Goal: Obtain resource: Download file/media

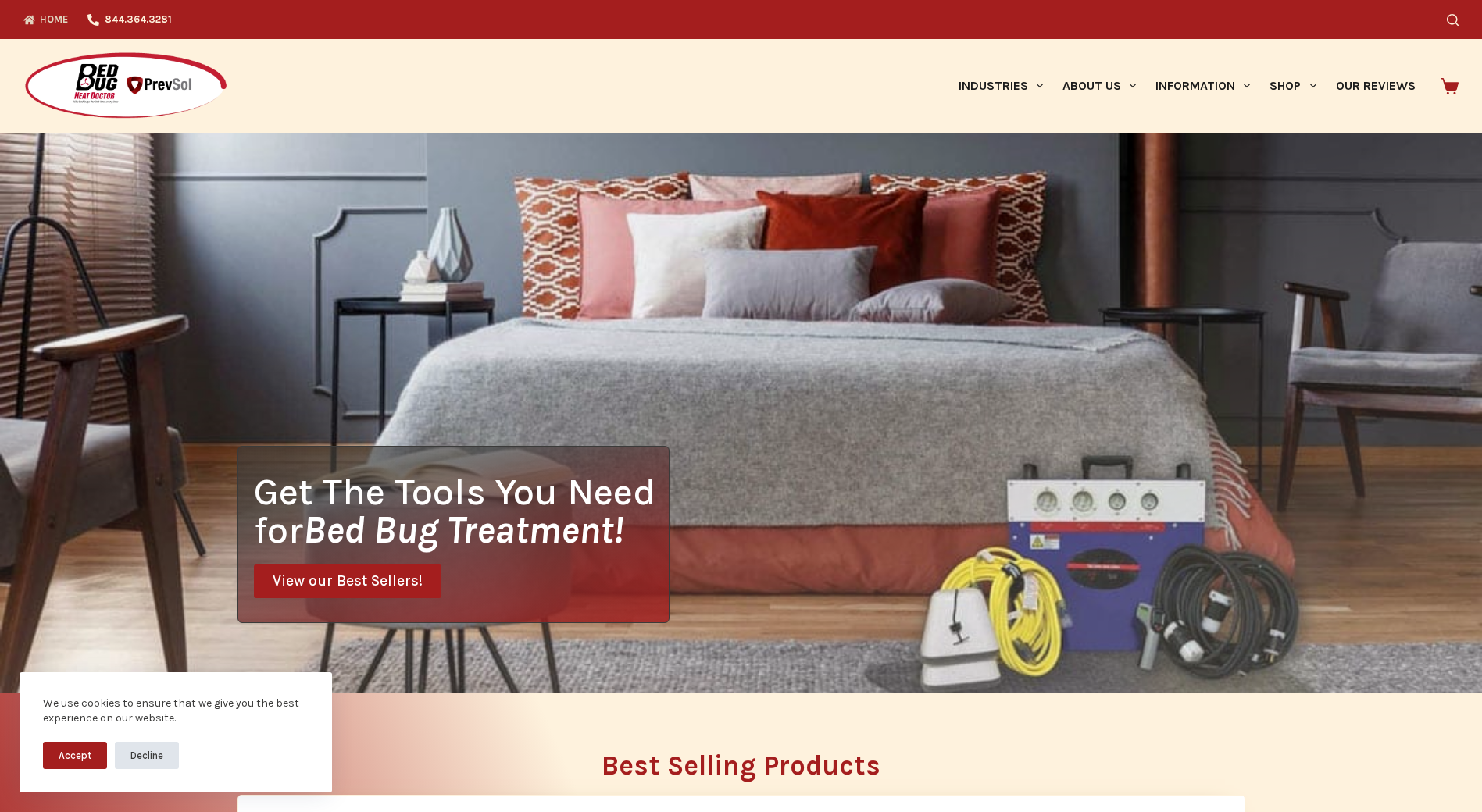
click at [136, 762] on button "Decline" at bounding box center [146, 755] width 64 height 27
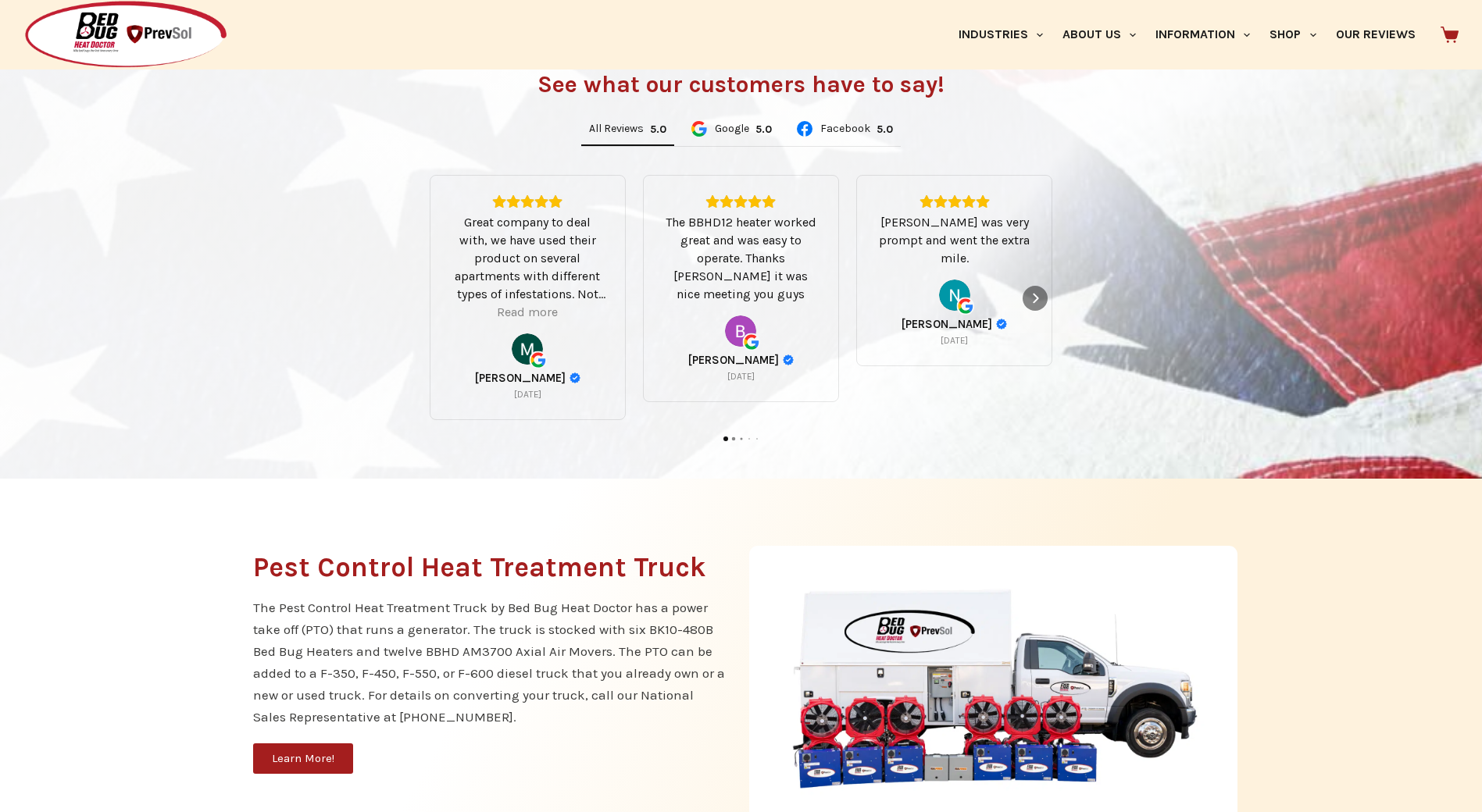
scroll to position [1094, 0]
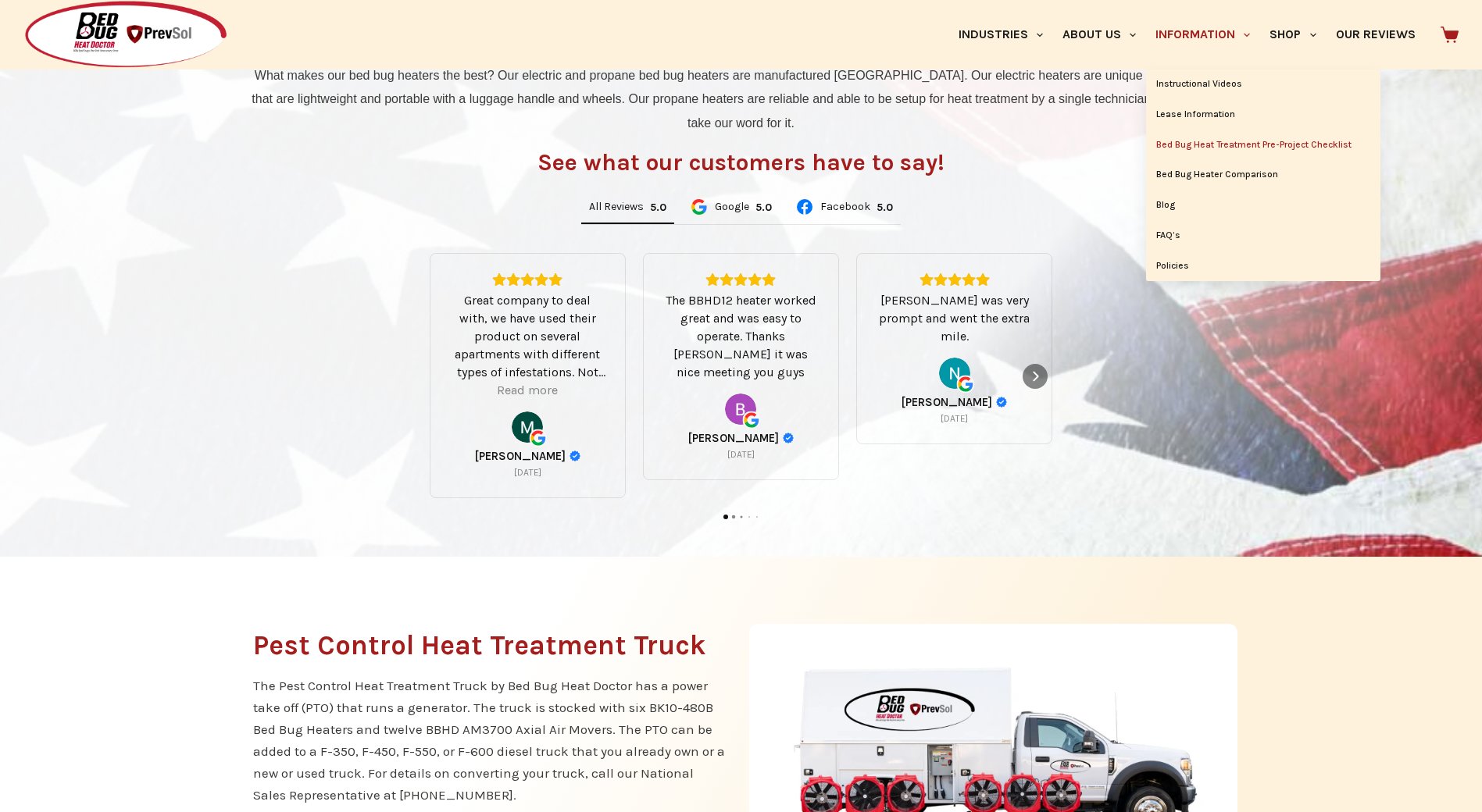
click at [1246, 143] on link "Bed Bug Heat Treatment Pre-Project Checklist" at bounding box center [1263, 145] width 234 height 30
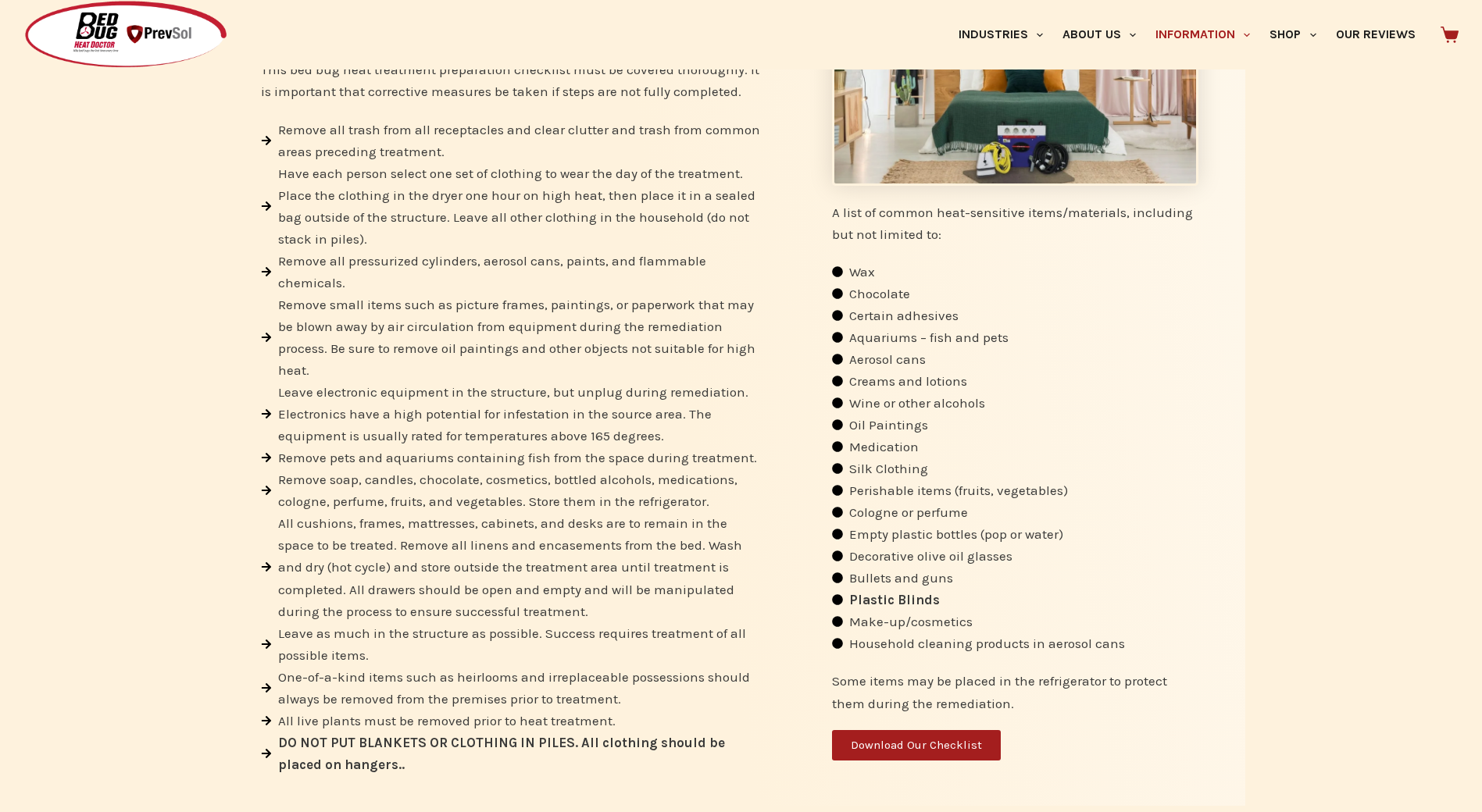
scroll to position [546, 0]
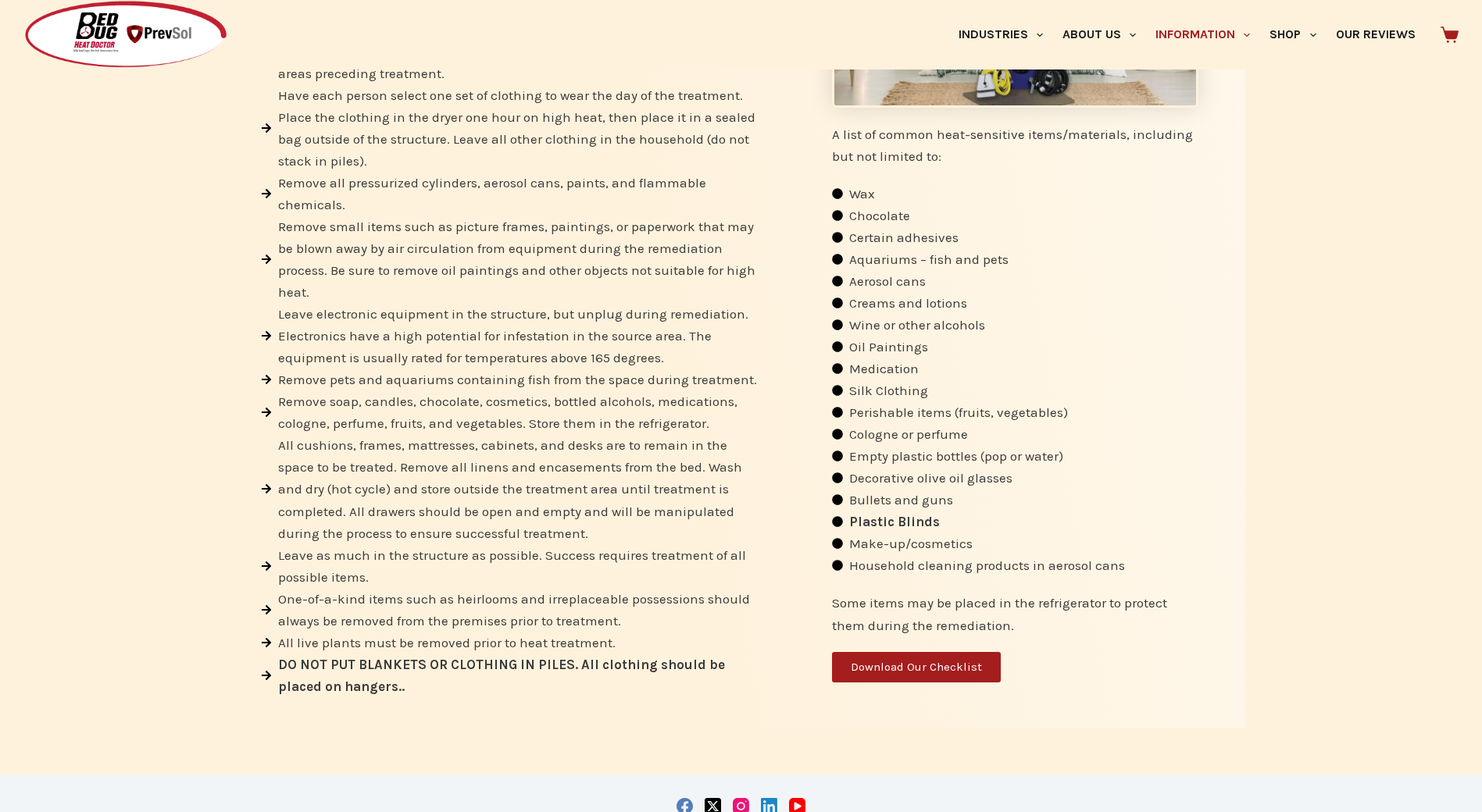
click at [917, 672] on span "Download Our Checklist" at bounding box center [916, 667] width 131 height 12
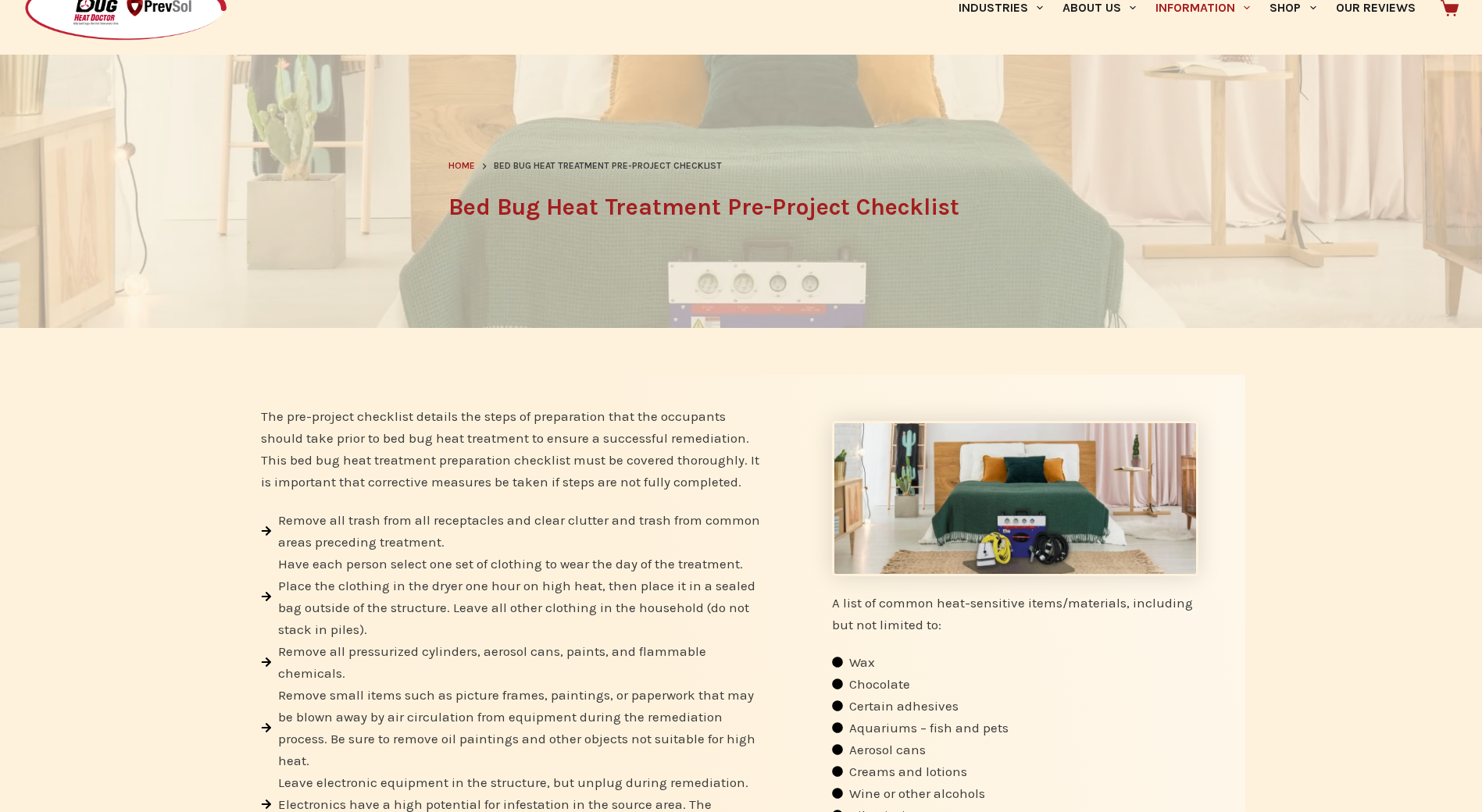
scroll to position [0, 0]
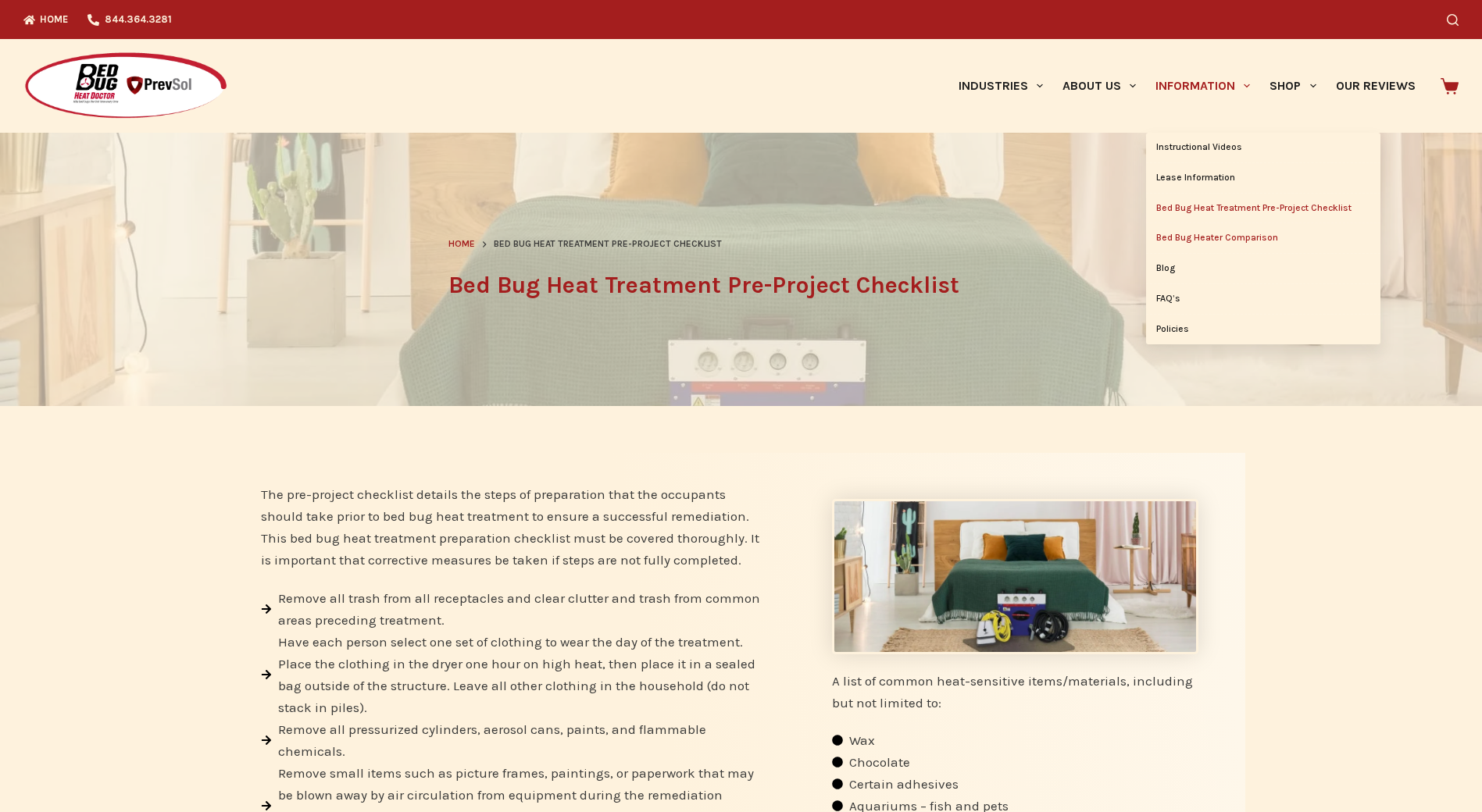
click at [1202, 237] on link "Bed Bug Heater Comparison" at bounding box center [1263, 238] width 234 height 30
